Goal: Task Accomplishment & Management: Manage account settings

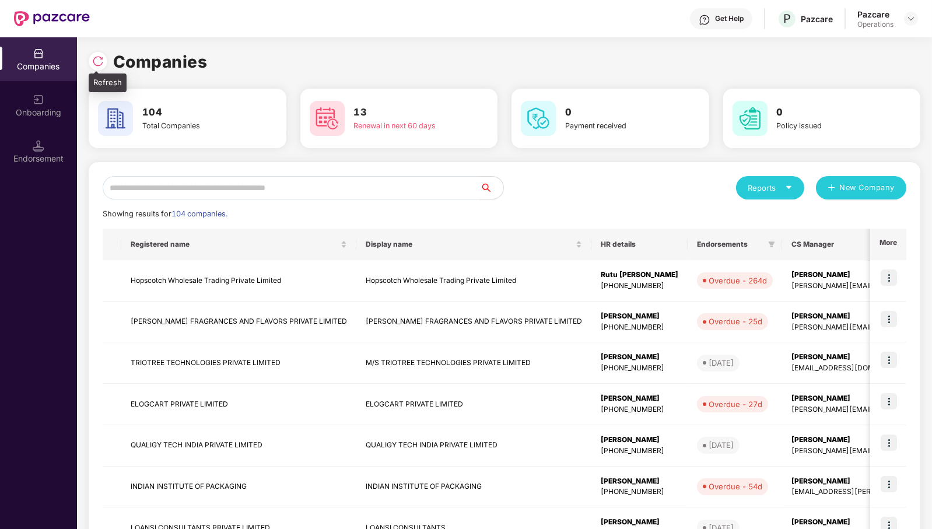
click at [99, 65] on img at bounding box center [98, 61] width 12 height 12
click at [409, 184] on input "text" at bounding box center [291, 187] width 377 height 23
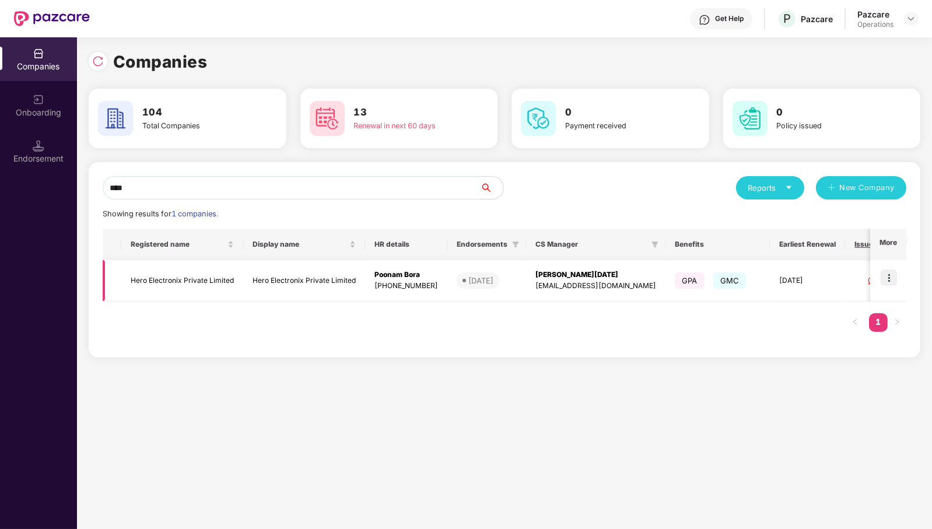
type input "****"
click at [894, 278] on img at bounding box center [888, 277] width 16 height 16
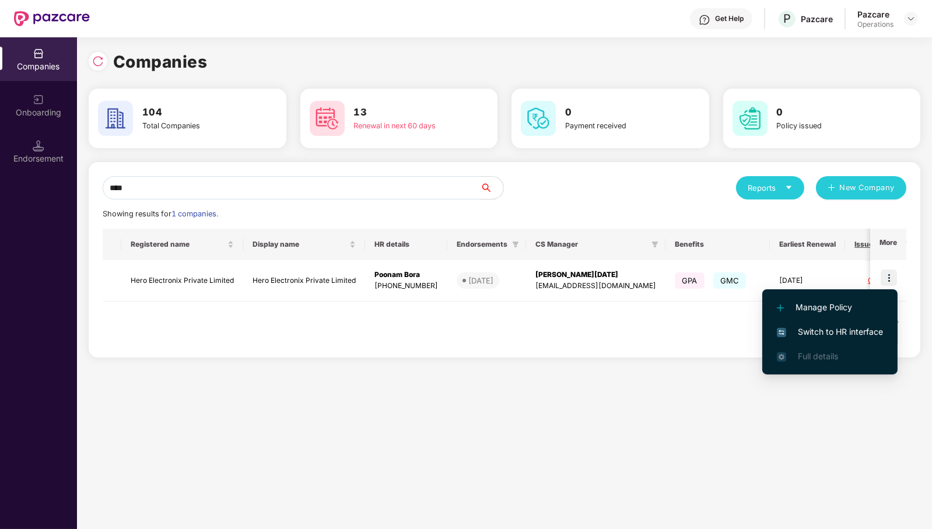
click at [858, 324] on li "Switch to HR interface" at bounding box center [829, 331] width 135 height 24
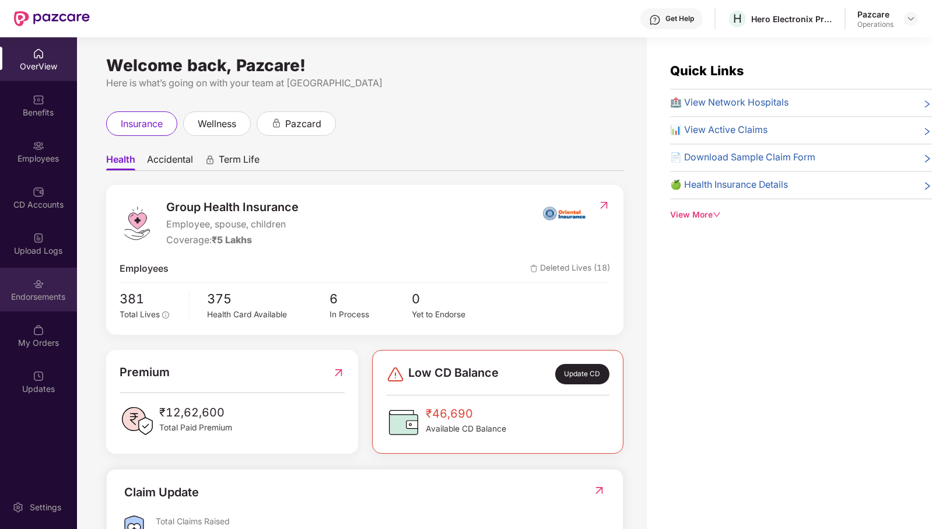
click at [57, 302] on div "Endorsements" at bounding box center [38, 297] width 77 height 12
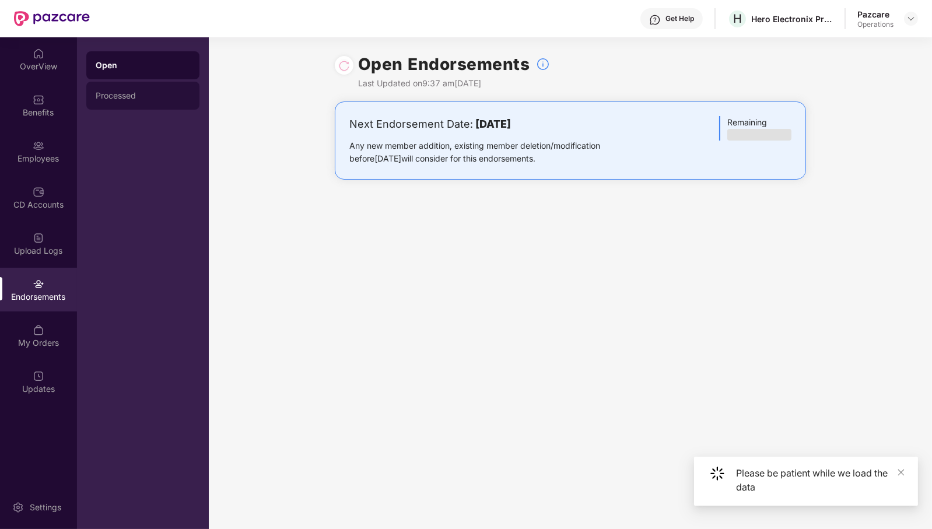
click at [165, 90] on div "Processed" at bounding box center [142, 96] width 113 height 28
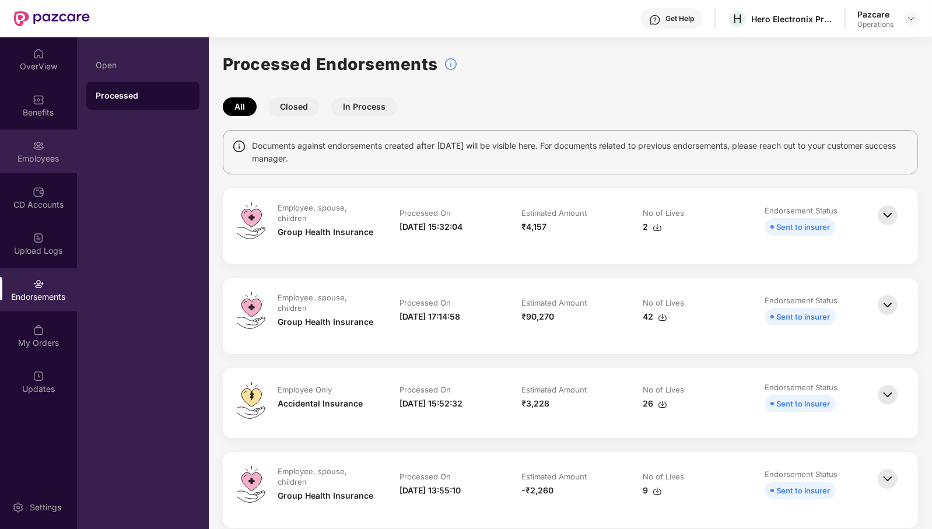
click at [64, 154] on div "Employees" at bounding box center [38, 159] width 77 height 12
